Goal: Find specific page/section: Find specific page/section

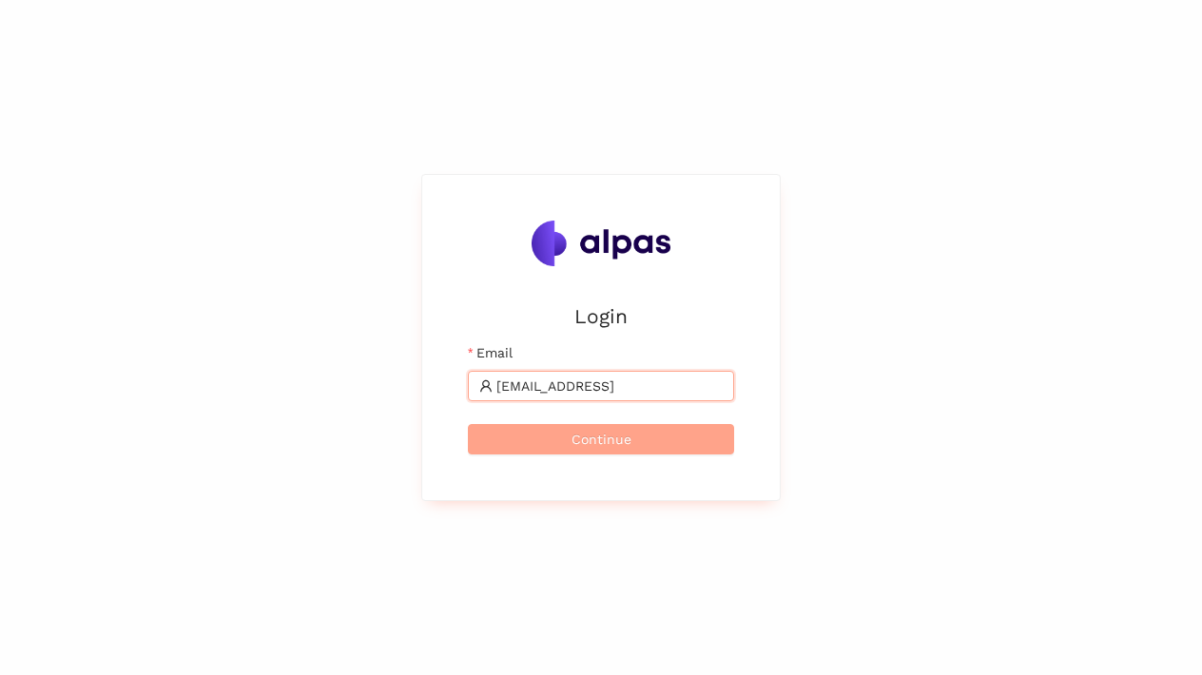
type input "[EMAIL_ADDRESS]"
click at [544, 436] on button "Continue" at bounding box center [601, 439] width 266 height 30
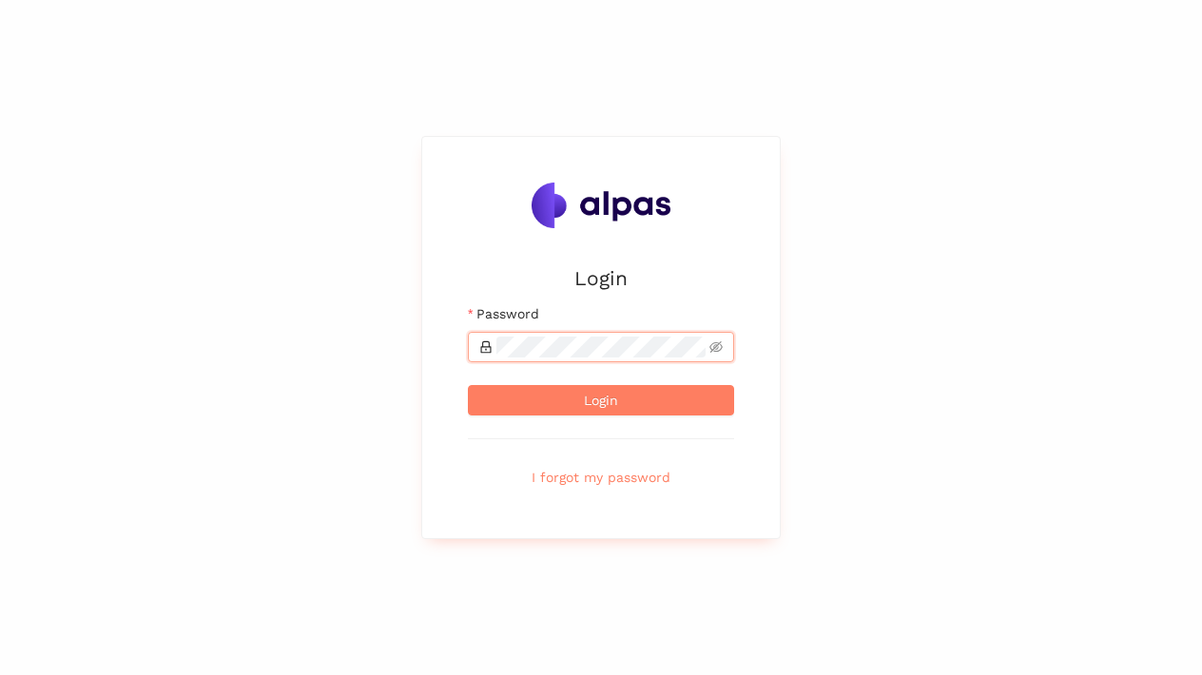
click at [901, 336] on div "Login Email [EMAIL_ADDRESS] Password Login I forgot my password" at bounding box center [601, 337] width 1202 height 675
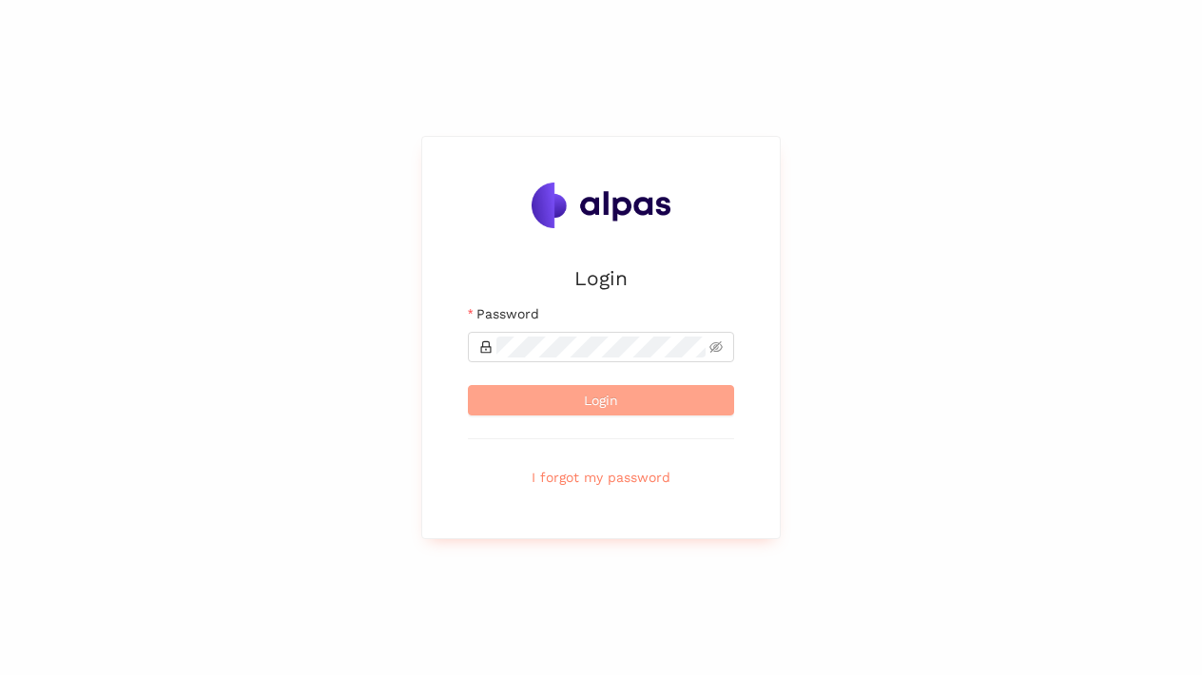
click at [638, 397] on button "Login" at bounding box center [601, 400] width 266 height 30
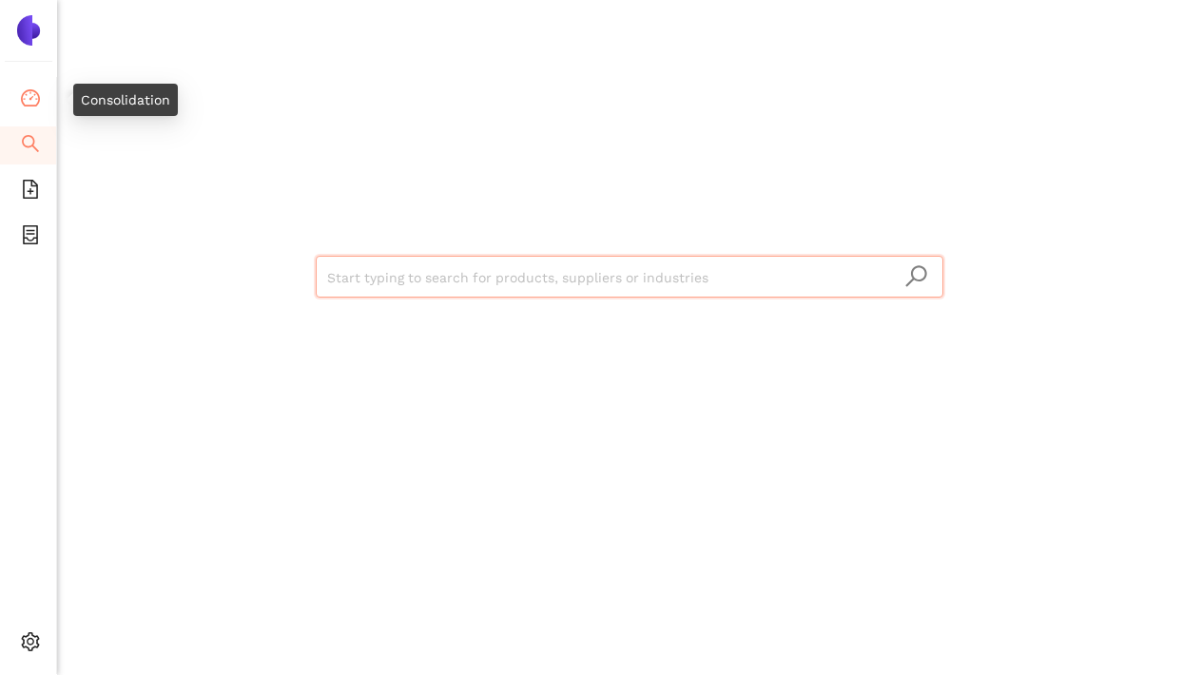
click at [28, 96] on icon "dashboard" at bounding box center [30, 97] width 19 height 19
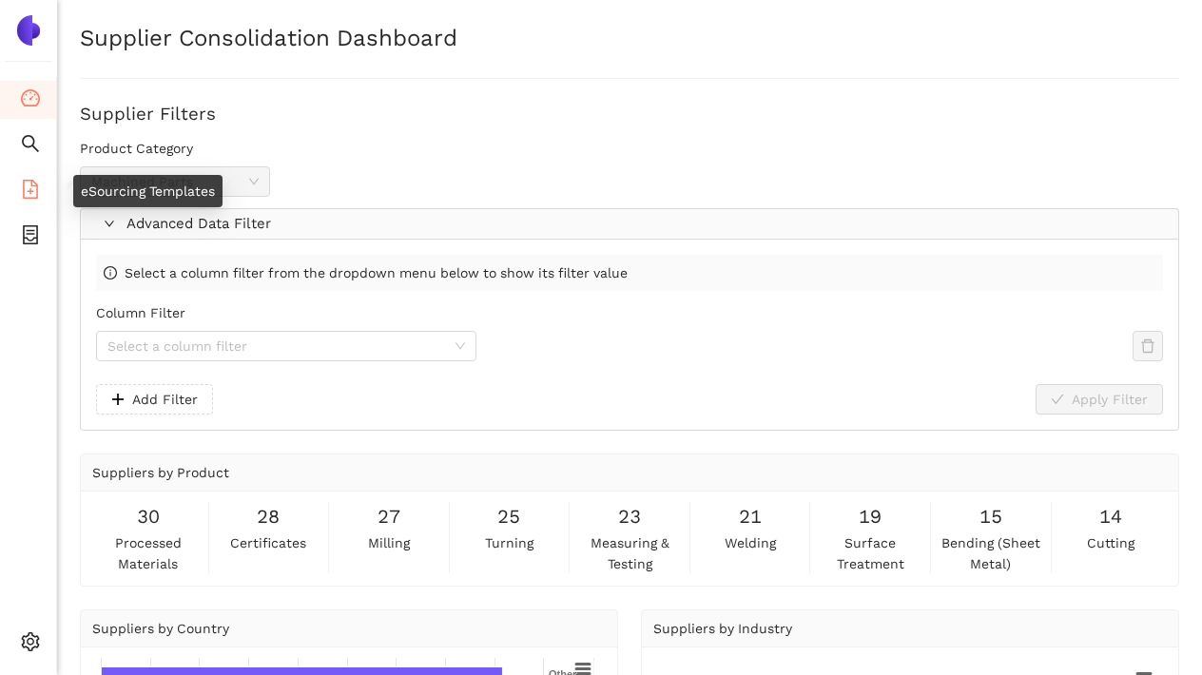
click at [35, 191] on icon "file-add" at bounding box center [30, 189] width 19 height 19
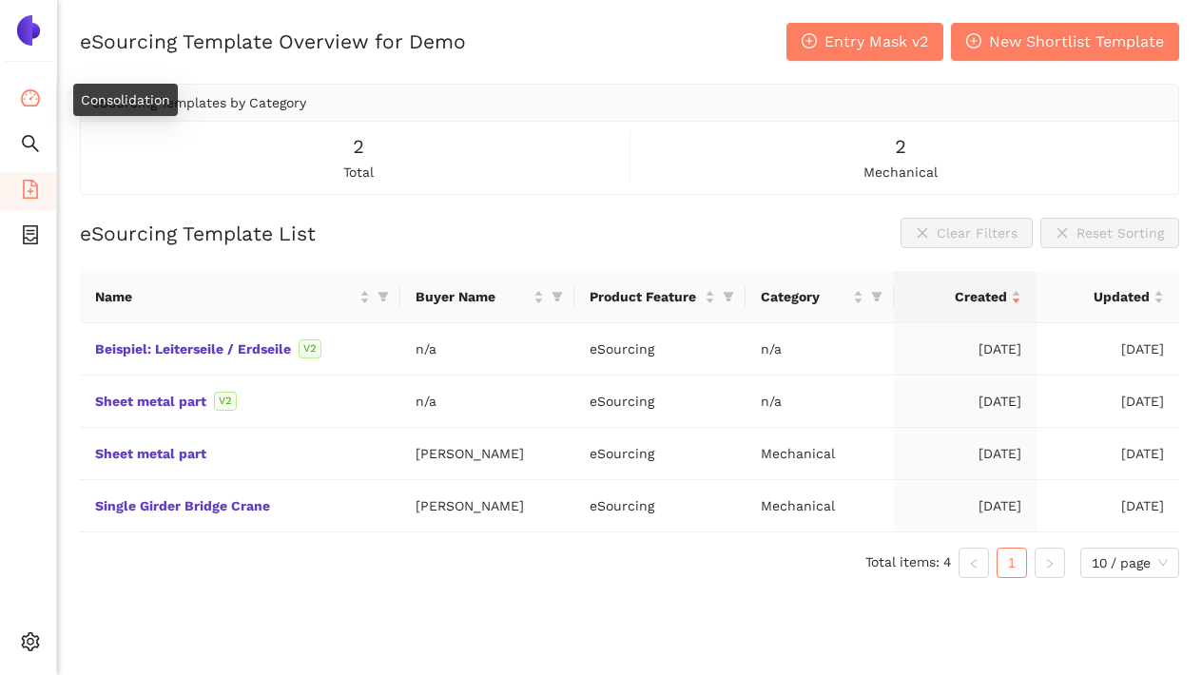
click at [38, 109] on span "dashboard" at bounding box center [30, 101] width 19 height 38
